Goal: Information Seeking & Learning: Learn about a topic

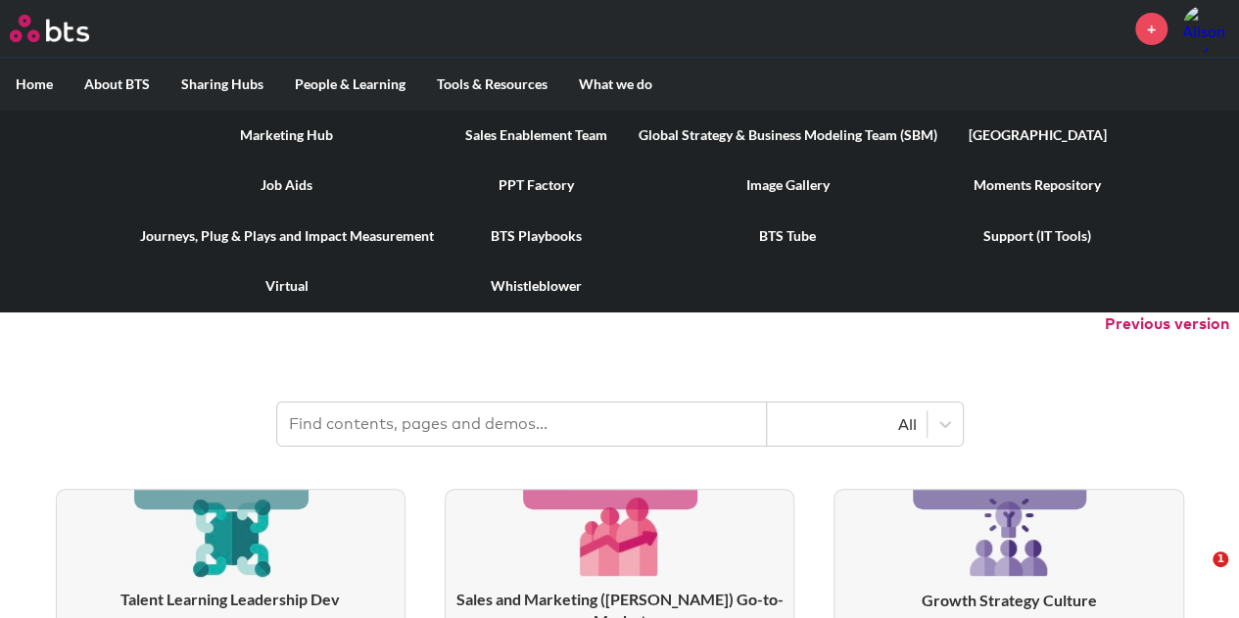
click at [321, 125] on link "Marketing Hub" at bounding box center [286, 135] width 325 height 51
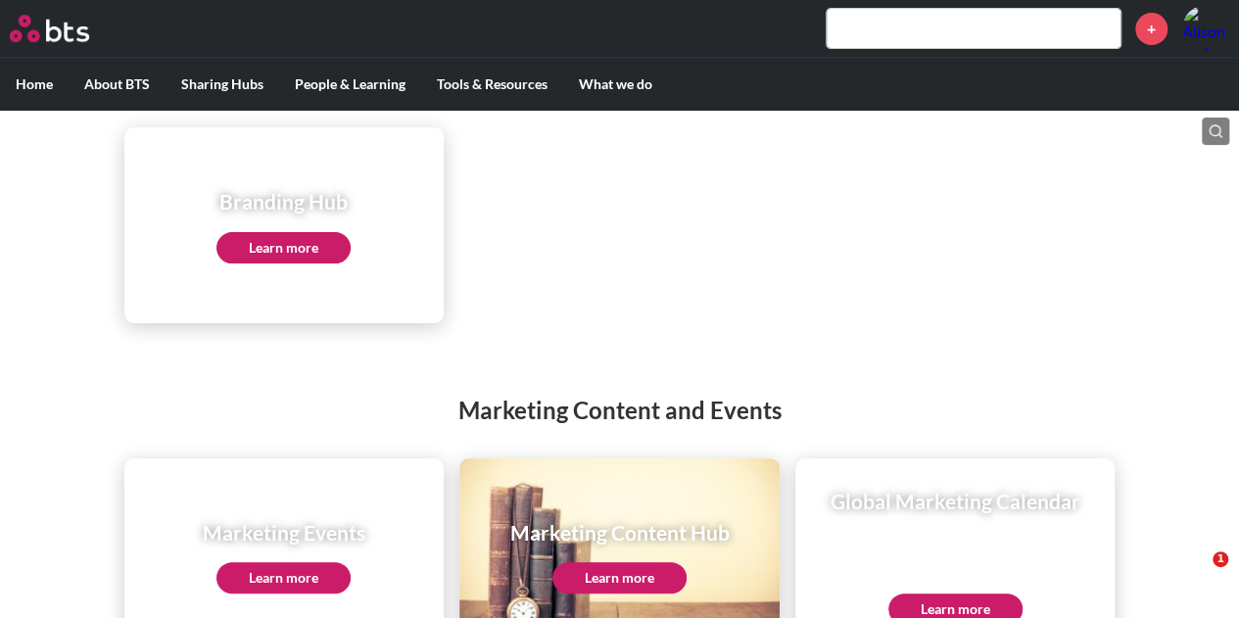
scroll to position [353, 0]
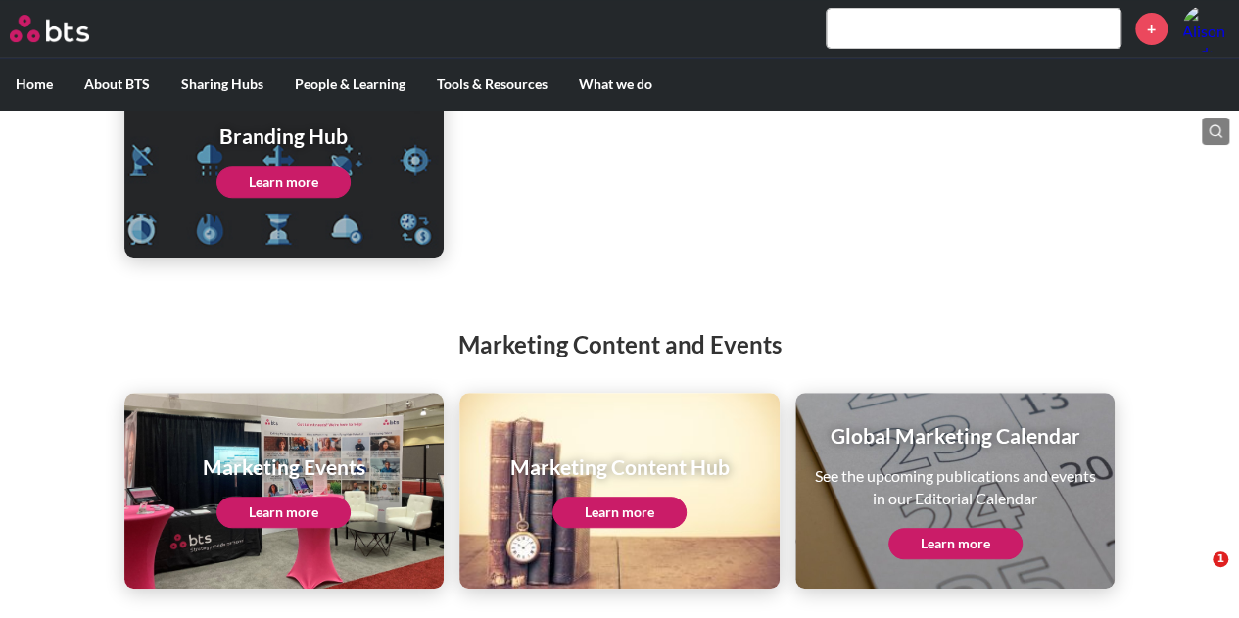
click at [590, 511] on link "Learn more" at bounding box center [619, 512] width 134 height 31
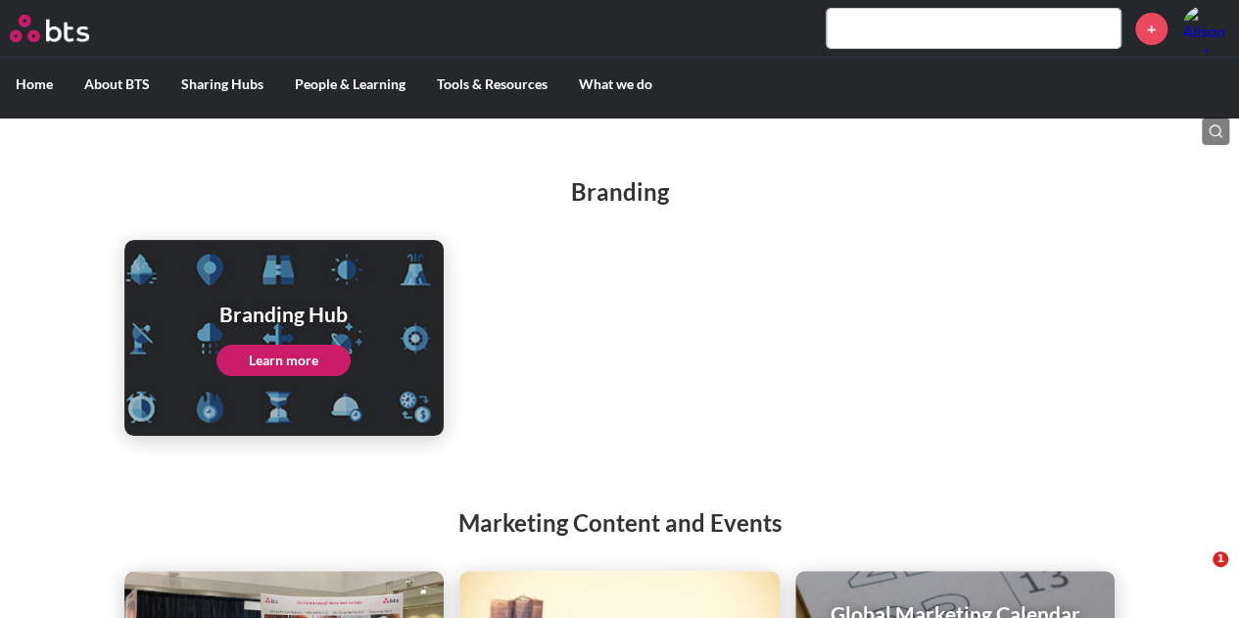
scroll to position [0, 0]
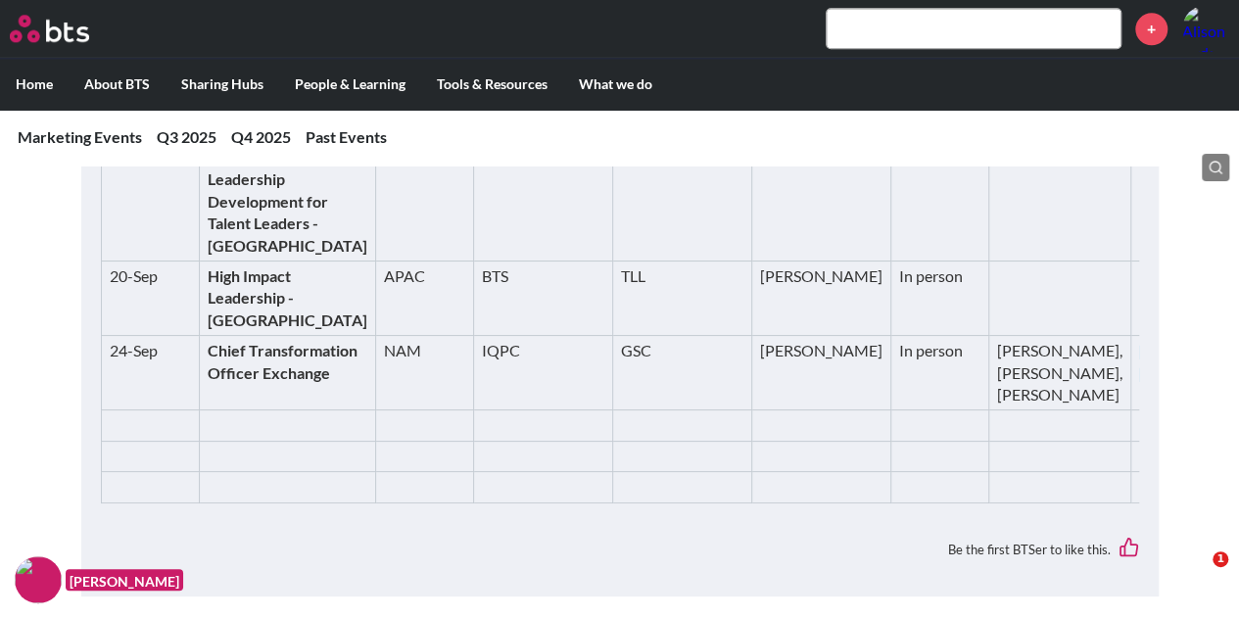
scroll to position [1175, 0]
